Goal: Task Accomplishment & Management: Use online tool/utility

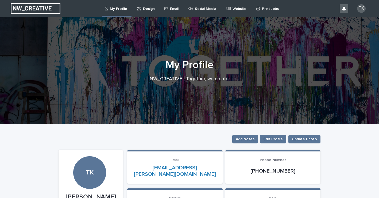
click at [156, 8] on div "Design" at bounding box center [146, 8] width 25 height 17
click at [148, 8] on p "Design" at bounding box center [148, 5] width 11 height 11
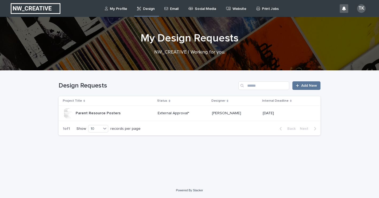
click at [169, 114] on p "External Approval*" at bounding box center [183, 113] width 50 height 5
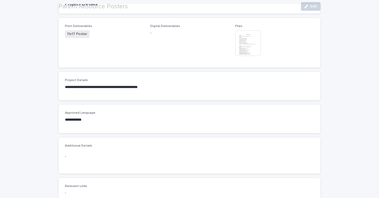
scroll to position [319, 0]
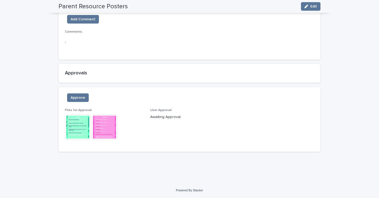
click at [82, 131] on img at bounding box center [78, 127] width 26 height 26
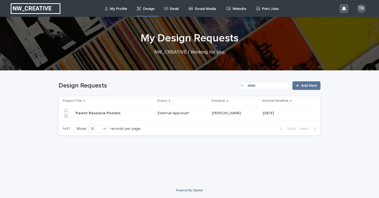
click at [102, 110] on p "Parent Resource Posters" at bounding box center [99, 113] width 46 height 6
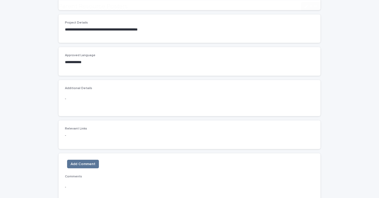
scroll to position [267, 0]
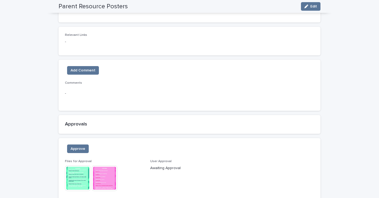
click at [105, 194] on div "Files for Approval This file cannot be opened Download File" at bounding box center [104, 177] width 79 height 37
click at [104, 175] on img at bounding box center [105, 178] width 26 height 26
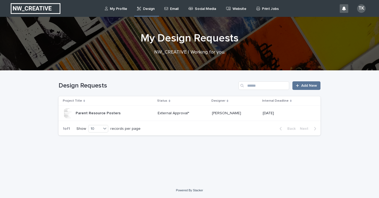
click at [194, 110] on div "External Approval*" at bounding box center [183, 113] width 50 height 6
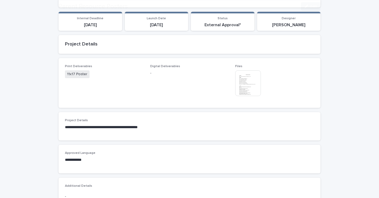
scroll to position [256, 0]
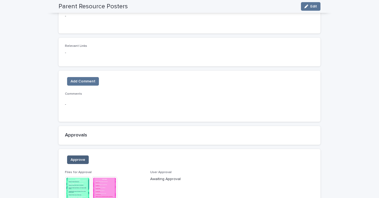
click at [79, 159] on span "Approve" at bounding box center [78, 159] width 15 height 5
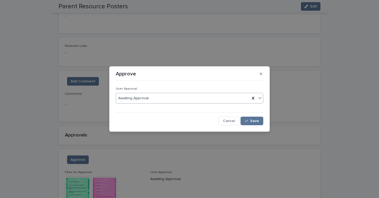
click at [170, 95] on div "Awaiting Approval" at bounding box center [183, 98] width 134 height 9
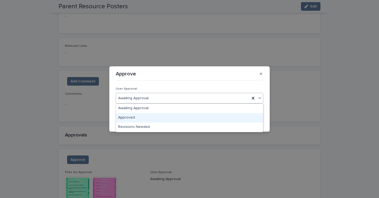
click at [163, 121] on div "Approved" at bounding box center [189, 117] width 147 height 9
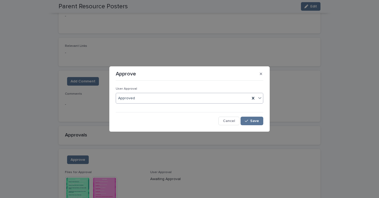
click at [264, 121] on div "User Approval option Approved, selected. 0 results available. Select is focused…" at bounding box center [189, 103] width 150 height 45
click at [253, 124] on button "Save" at bounding box center [252, 121] width 23 height 9
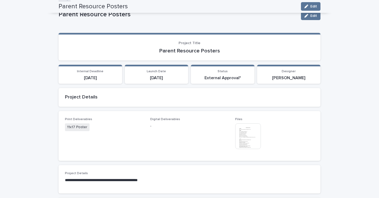
scroll to position [0, 0]
